Goal: Check status: Check status

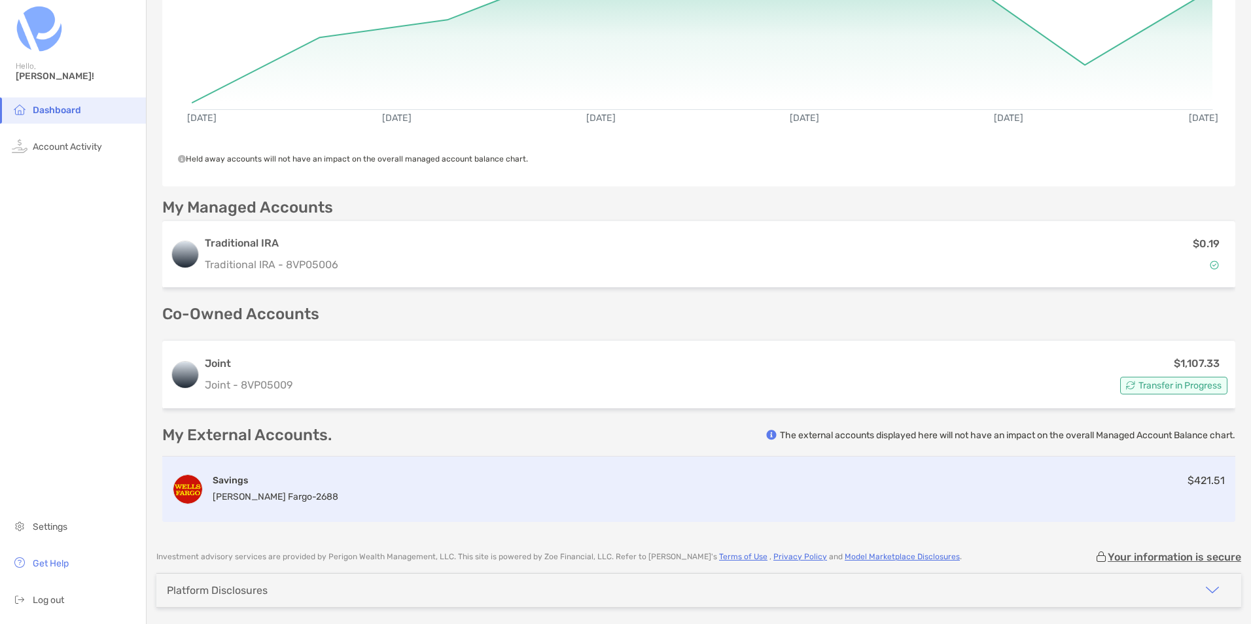
scroll to position [162, 0]
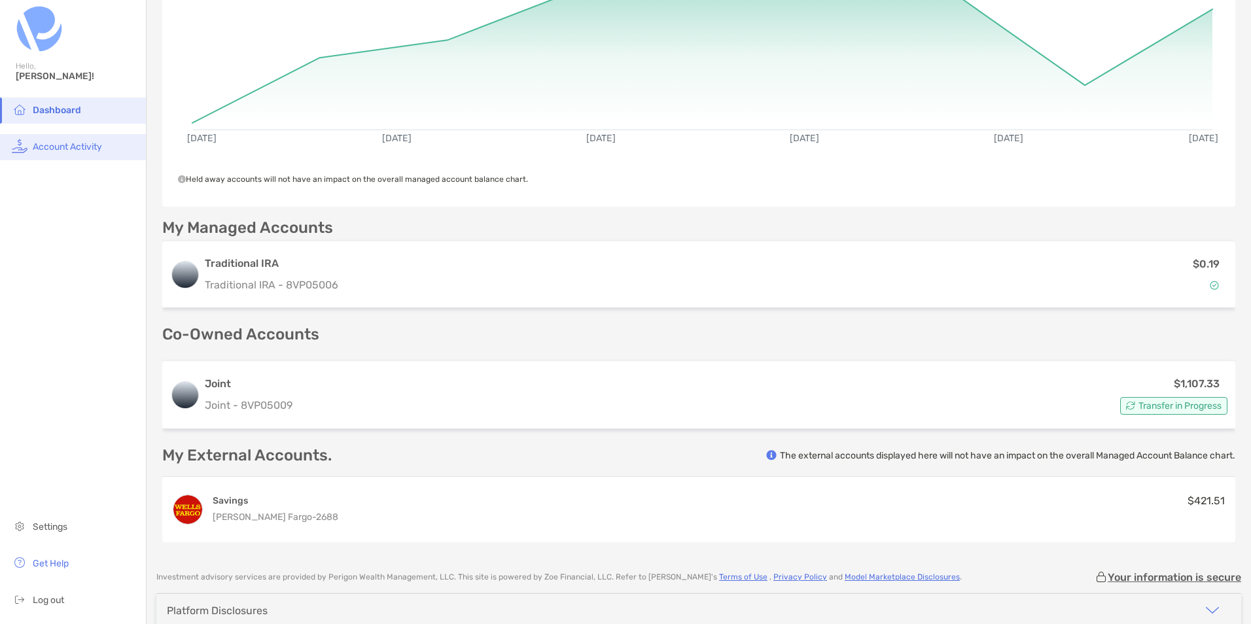
click at [73, 142] on span "Account Activity" at bounding box center [67, 146] width 69 height 11
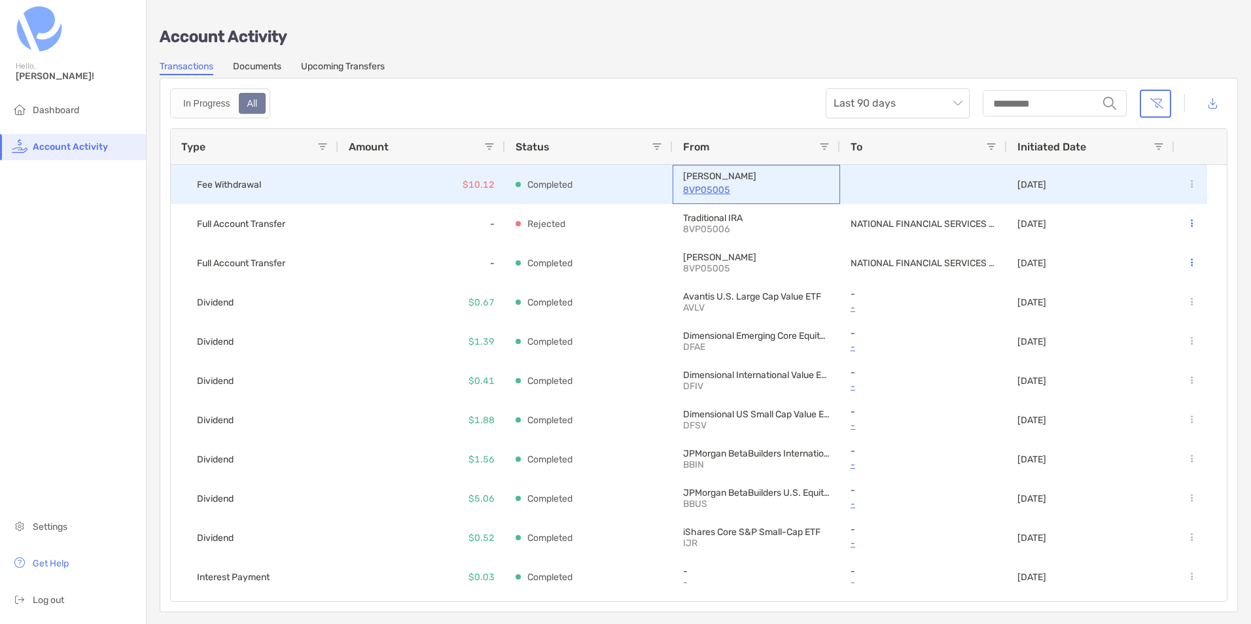
click at [783, 188] on p "8VP05005" at bounding box center [756, 190] width 147 height 16
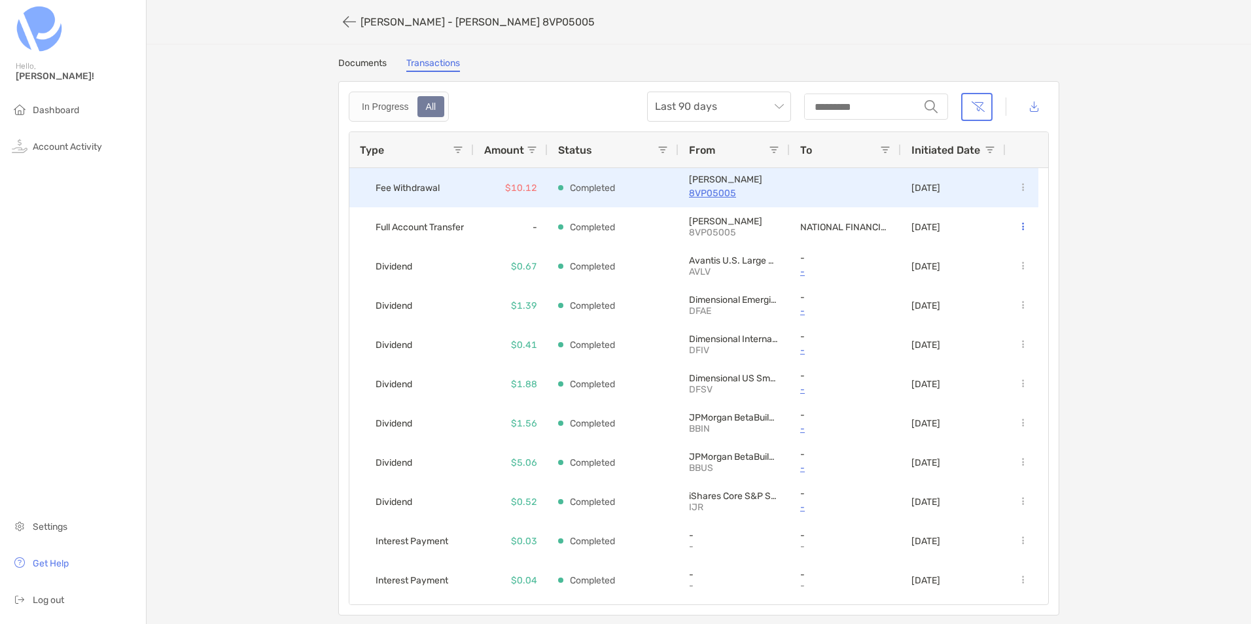
click at [714, 195] on p "8VP05005" at bounding box center [734, 193] width 90 height 16
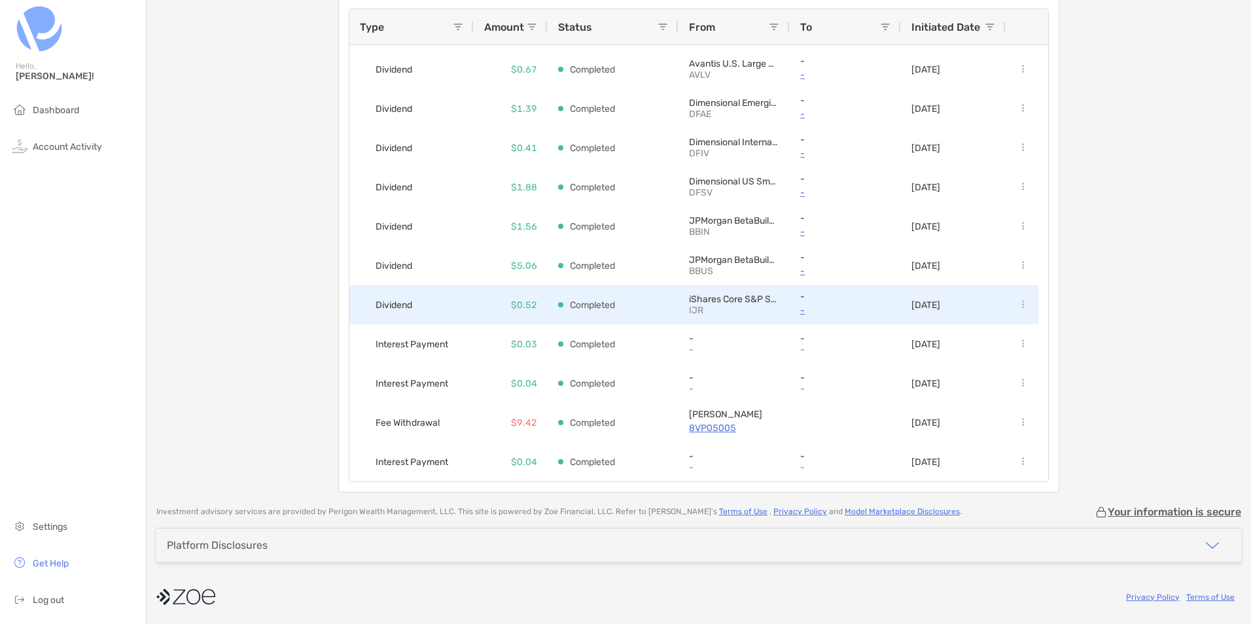
scroll to position [124, 0]
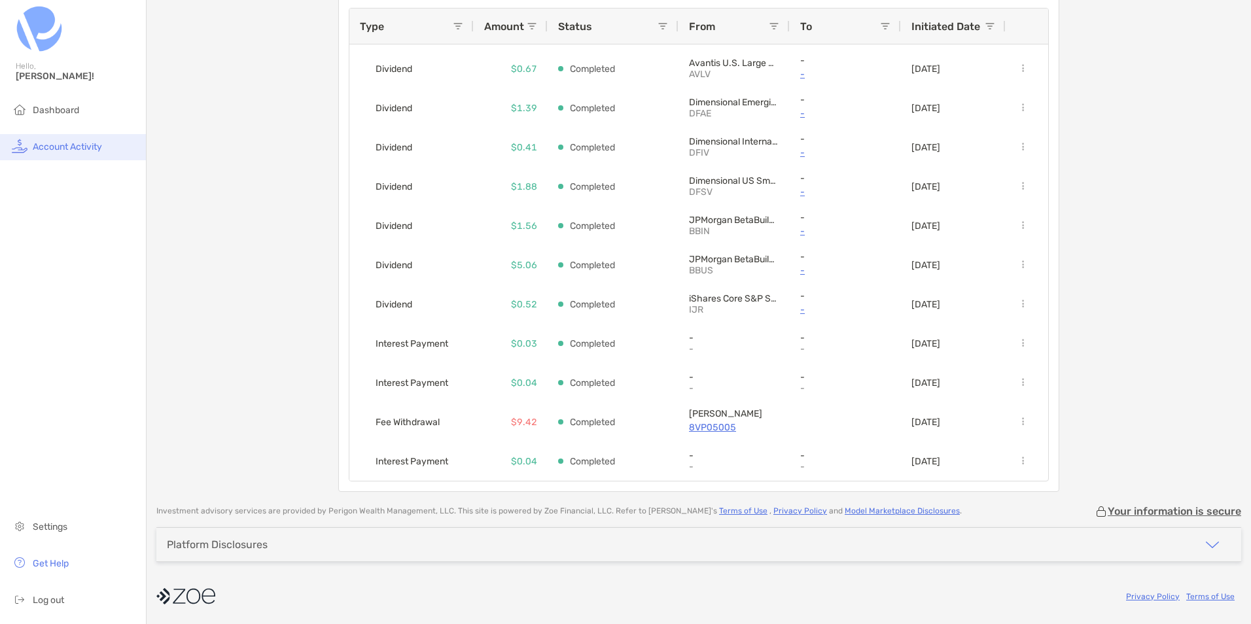
click at [84, 145] on span "Account Activity" at bounding box center [67, 146] width 69 height 11
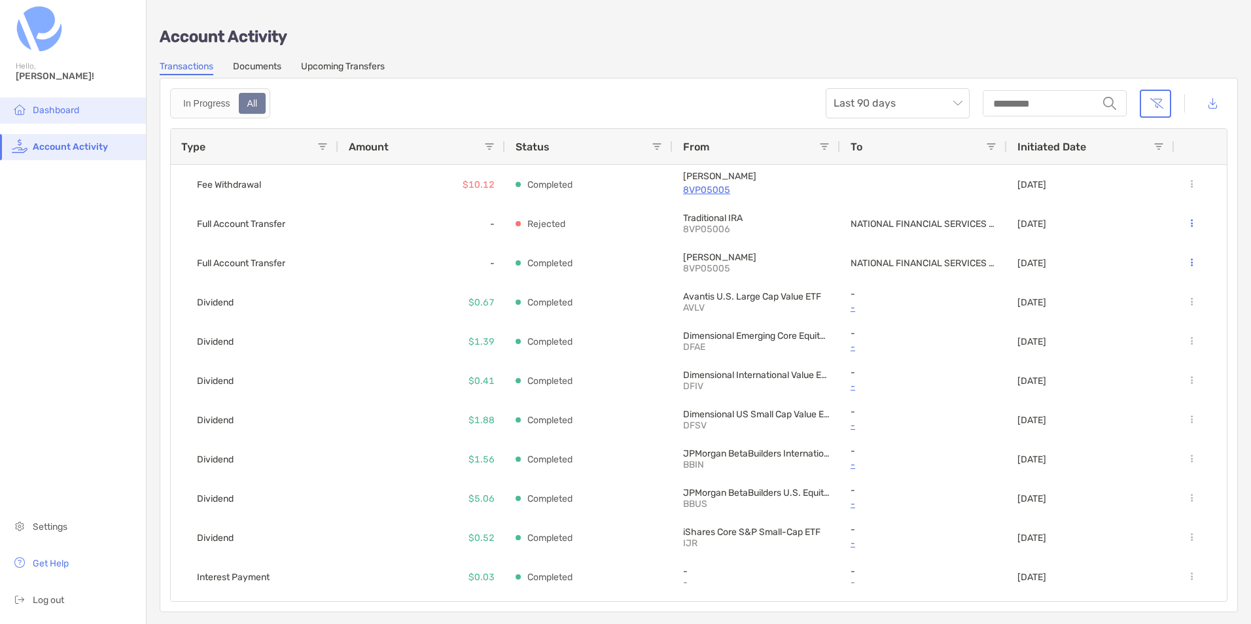
click at [49, 113] on span "Dashboard" at bounding box center [56, 110] width 46 height 11
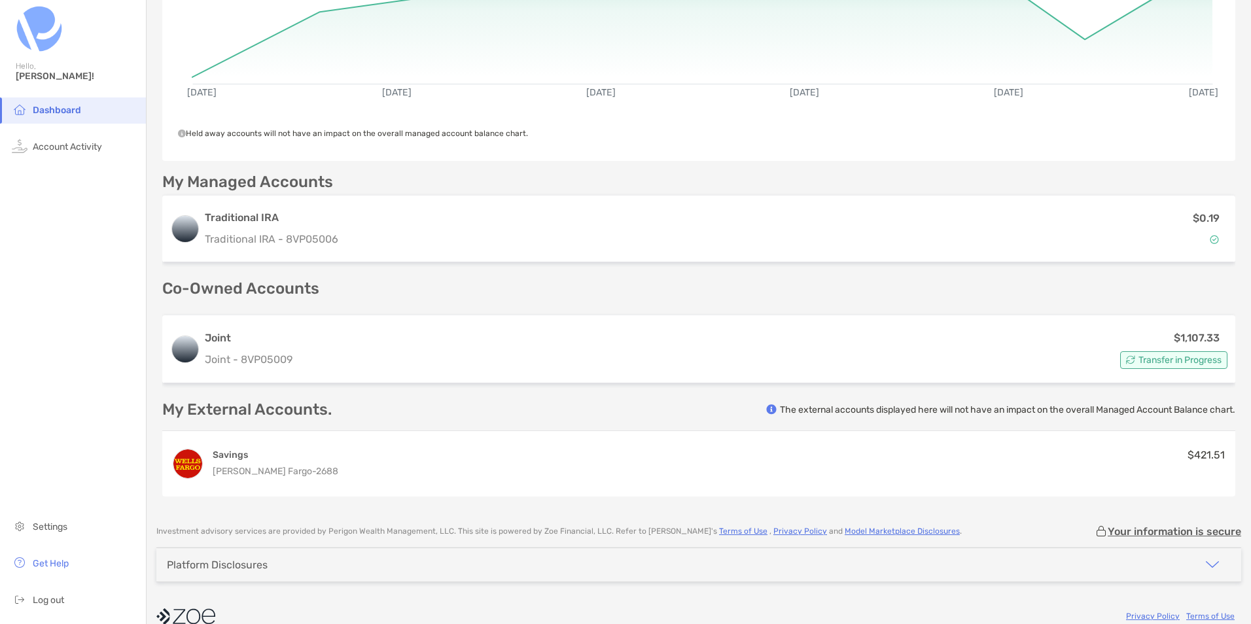
scroll to position [228, 0]
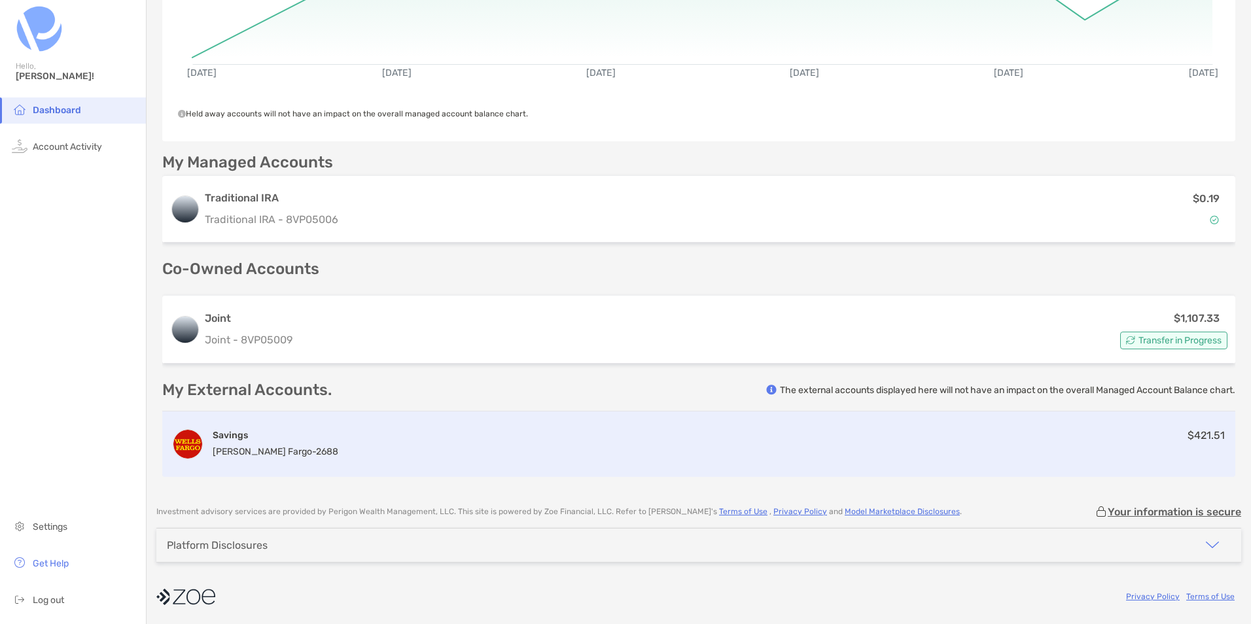
click at [359, 440] on div "Savings Wells Fargo - 2688 $421.51" at bounding box center [698, 444] width 1073 height 65
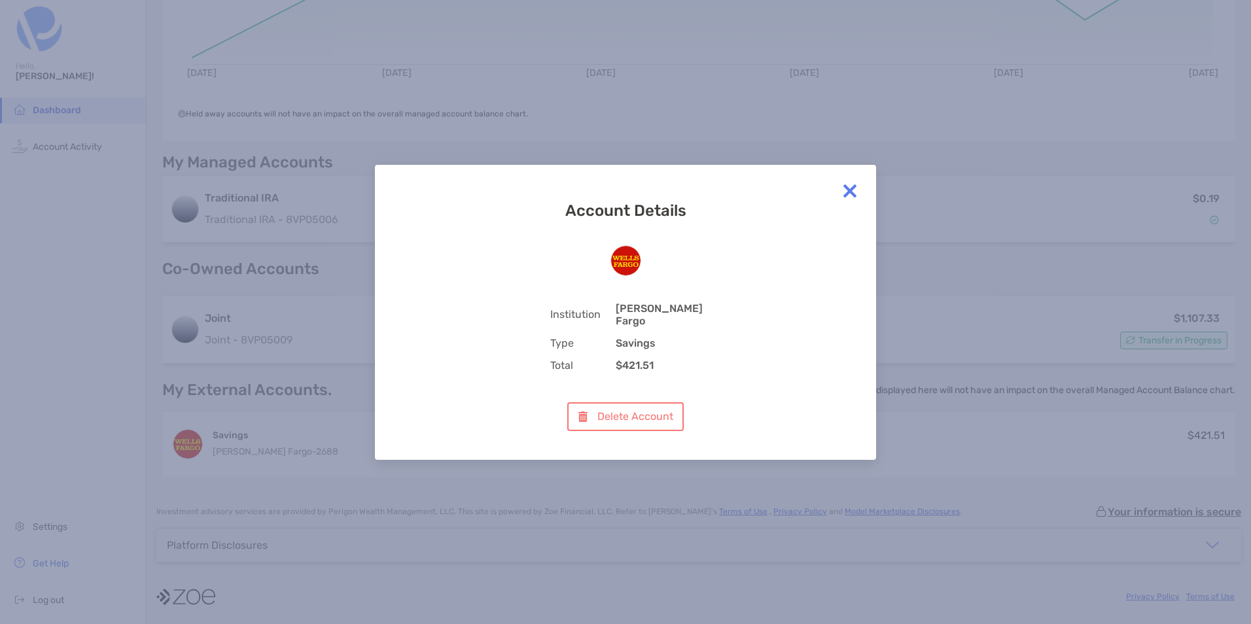
click at [851, 196] on img at bounding box center [850, 191] width 26 height 26
